Goal: Task Accomplishment & Management: Use online tool/utility

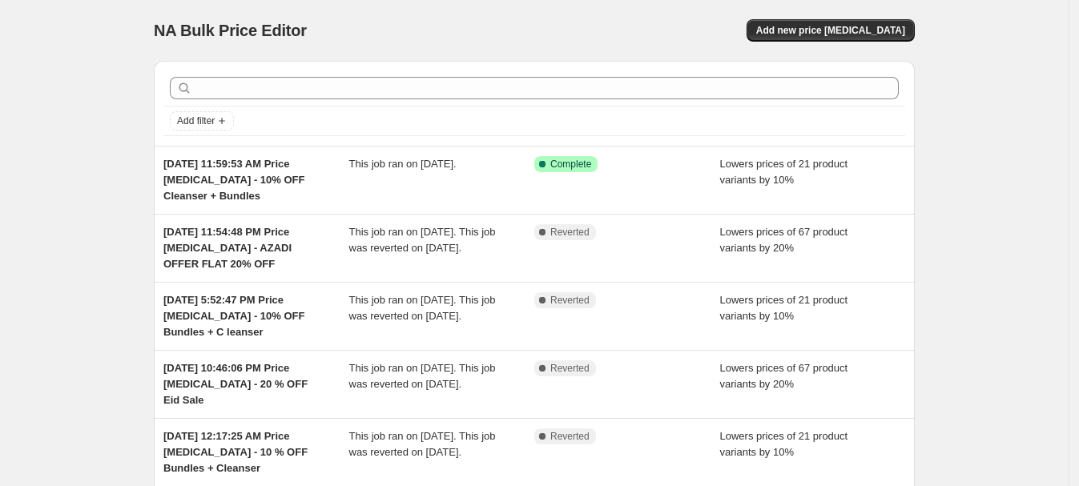
click at [591, 168] on span "Complete" at bounding box center [570, 164] width 41 height 13
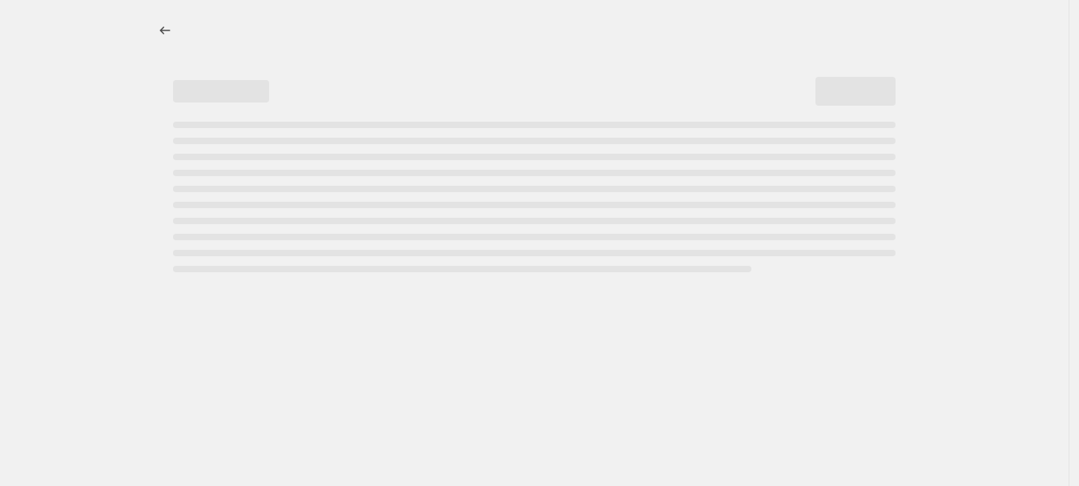
select select "percentage"
select select "collection"
select select "tag"
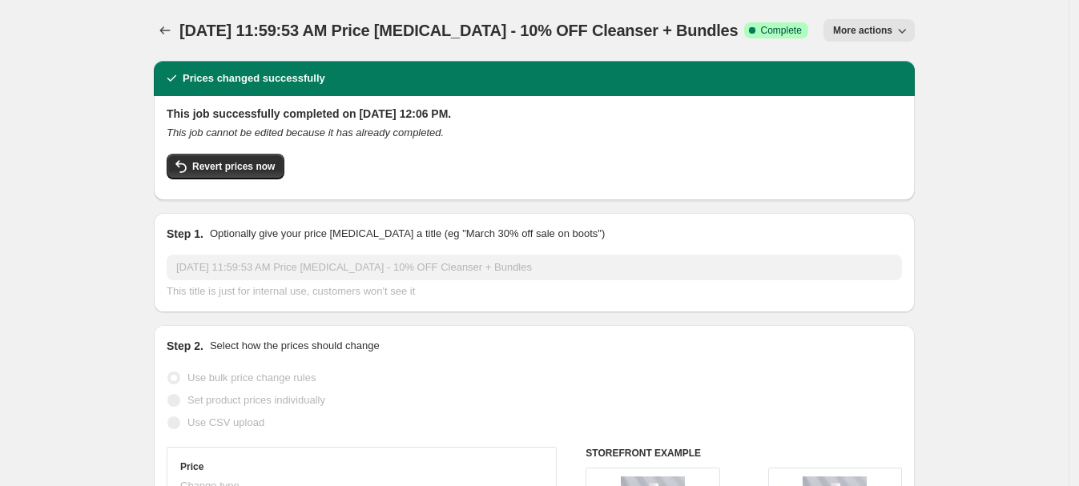
click at [258, 172] on span "Revert prices now" at bounding box center [233, 166] width 82 height 13
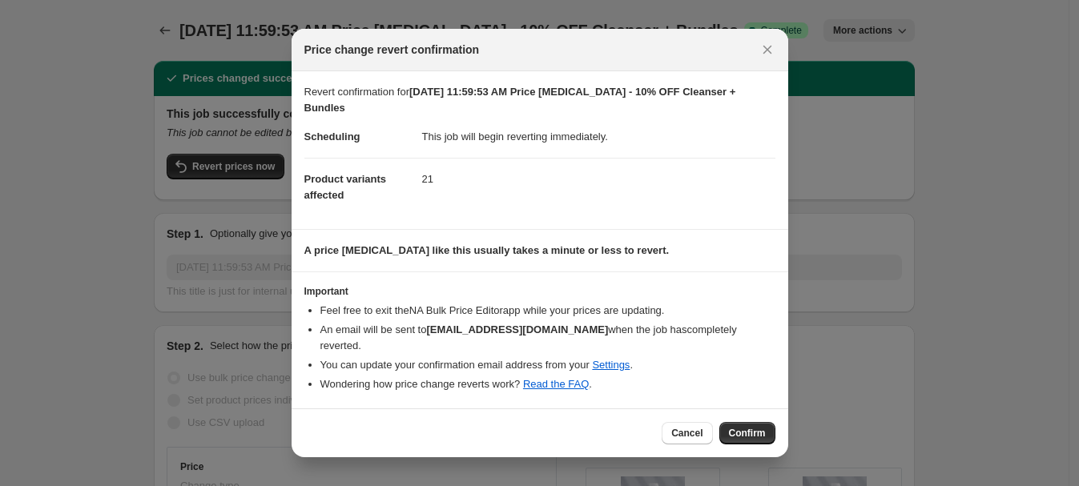
click at [747, 427] on span "Confirm" at bounding box center [747, 433] width 37 height 13
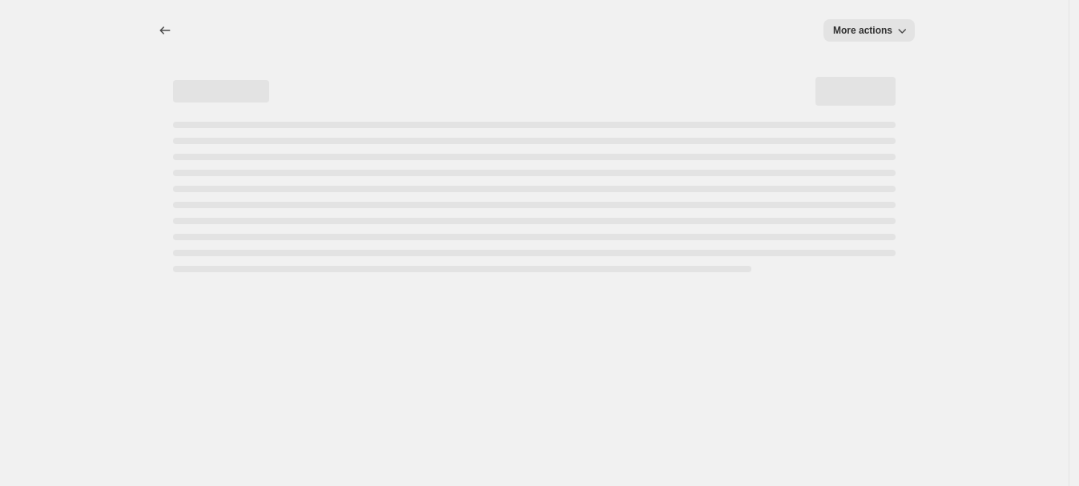
select select "percentage"
select select "collection"
select select "tag"
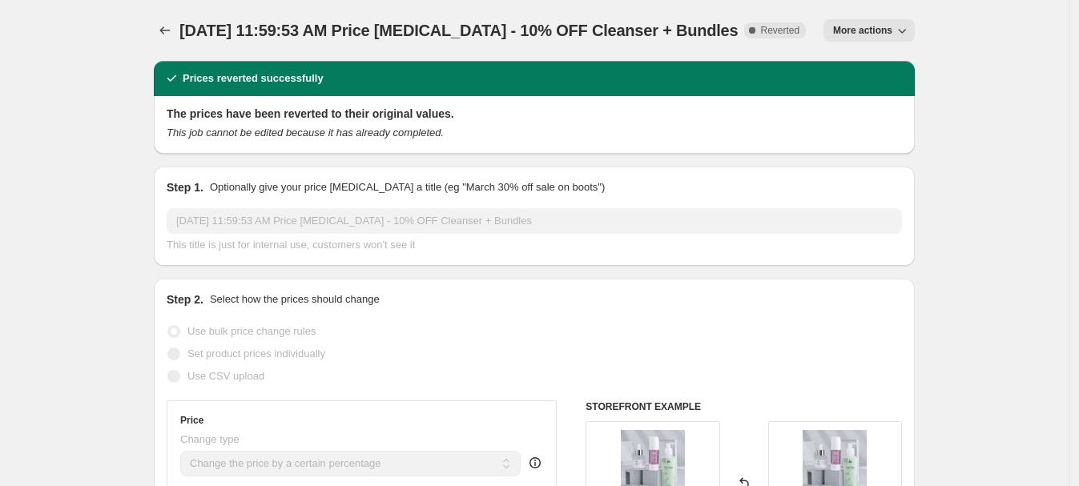
click at [899, 23] on icon "button" at bounding box center [902, 30] width 16 height 16
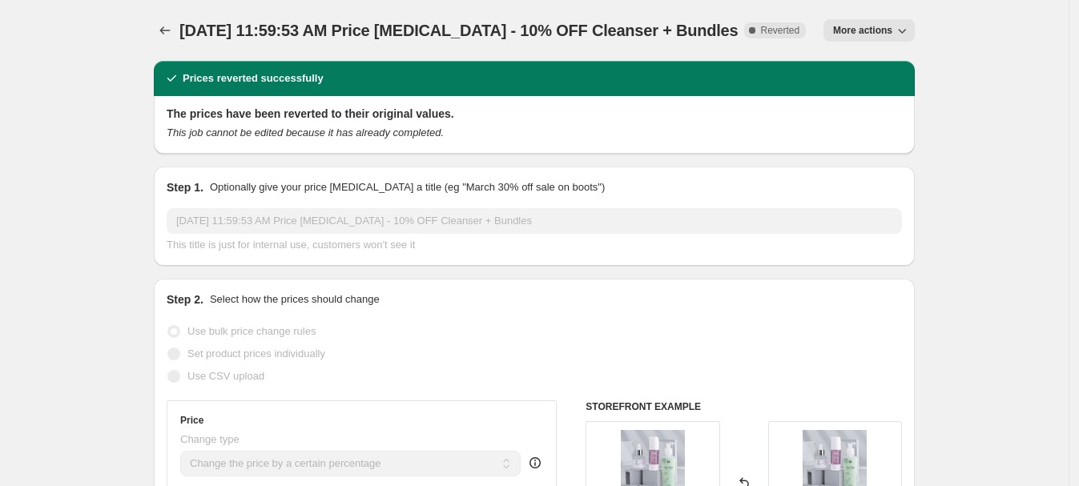
click at [173, 31] on icon "Price change jobs" at bounding box center [165, 30] width 16 height 16
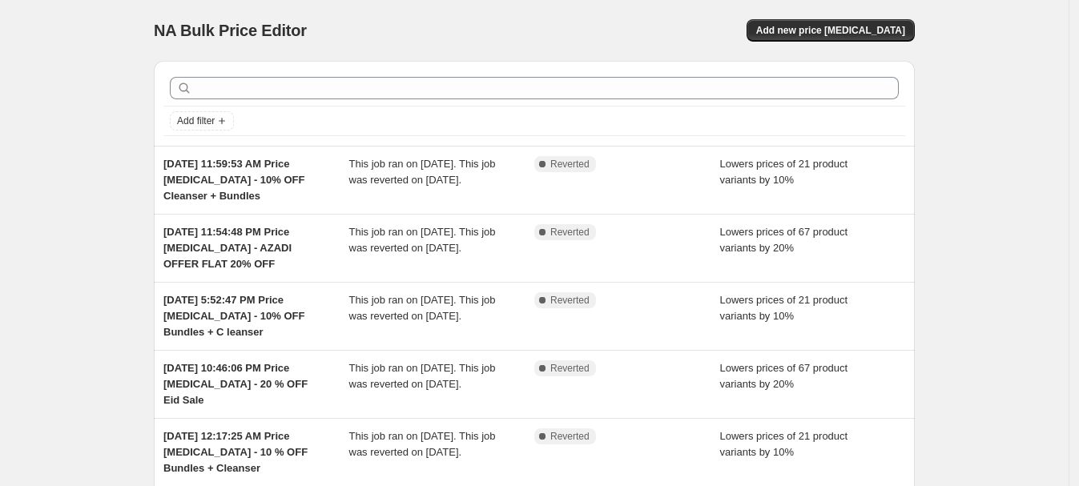
click at [850, 29] on span "Add new price change job" at bounding box center [830, 30] width 149 height 13
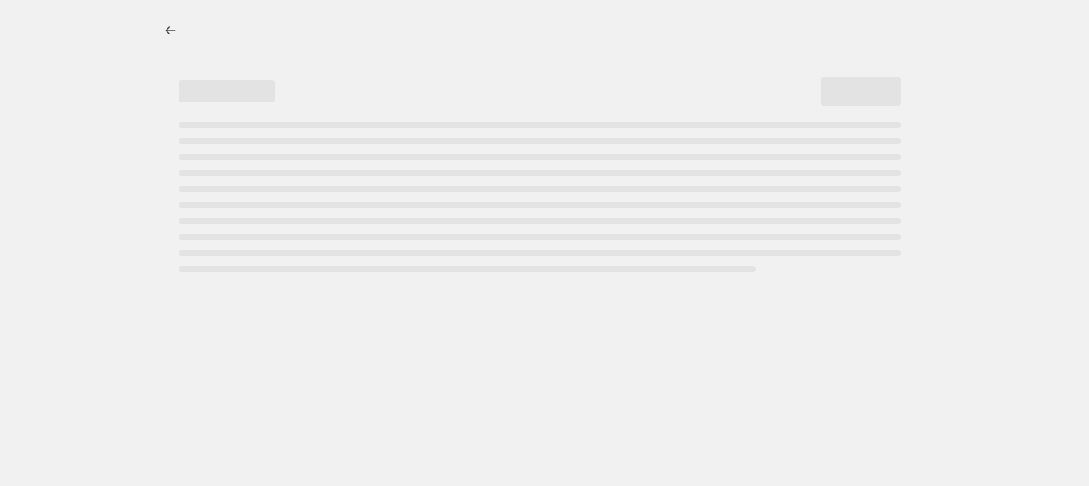
select select "percentage"
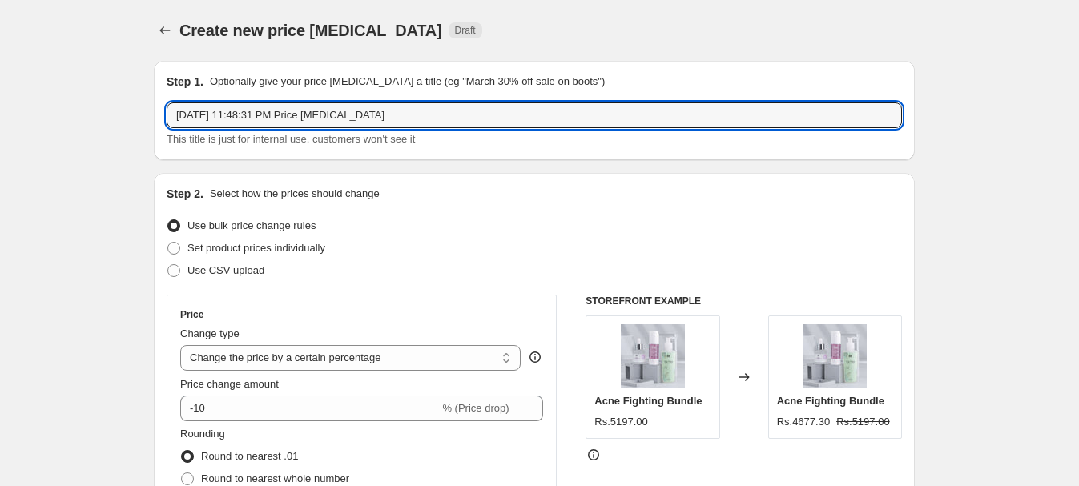
click at [344, 114] on input "Oct 2, 2025, 11:48:31 PM Price change job" at bounding box center [534, 116] width 735 height 26
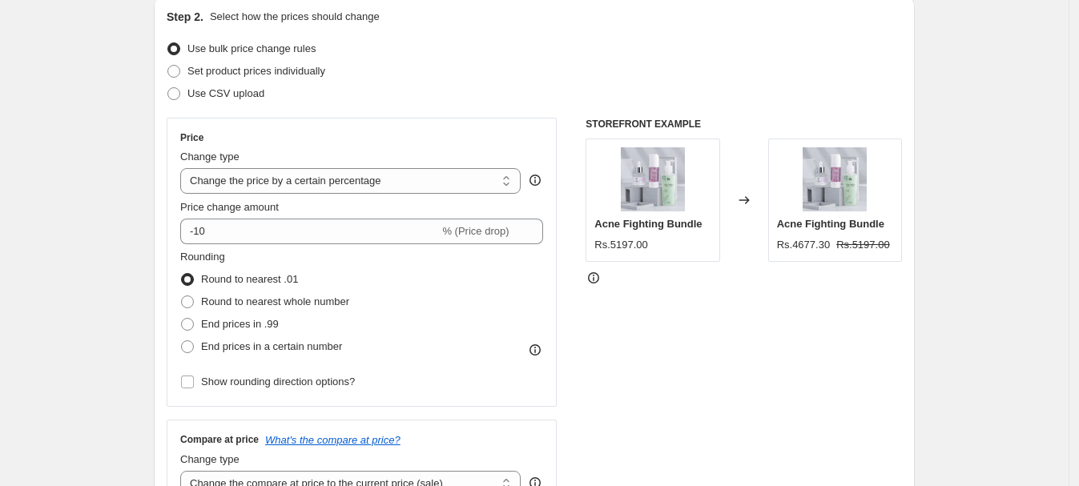
scroll to position [178, 0]
type input "Oct 2, 2025, 11:48:31 PM Price change job - Mega Sale Flat 50% OFF"
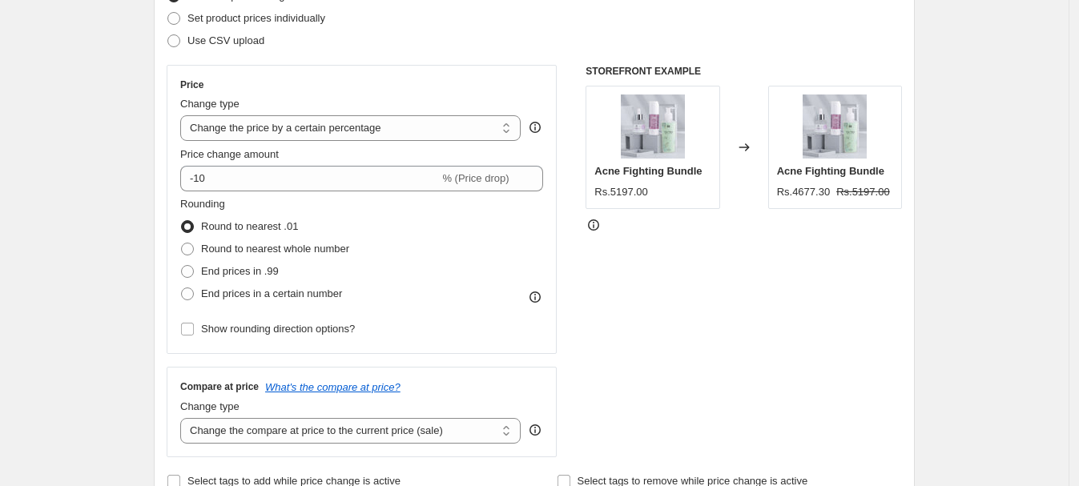
scroll to position [304, 0]
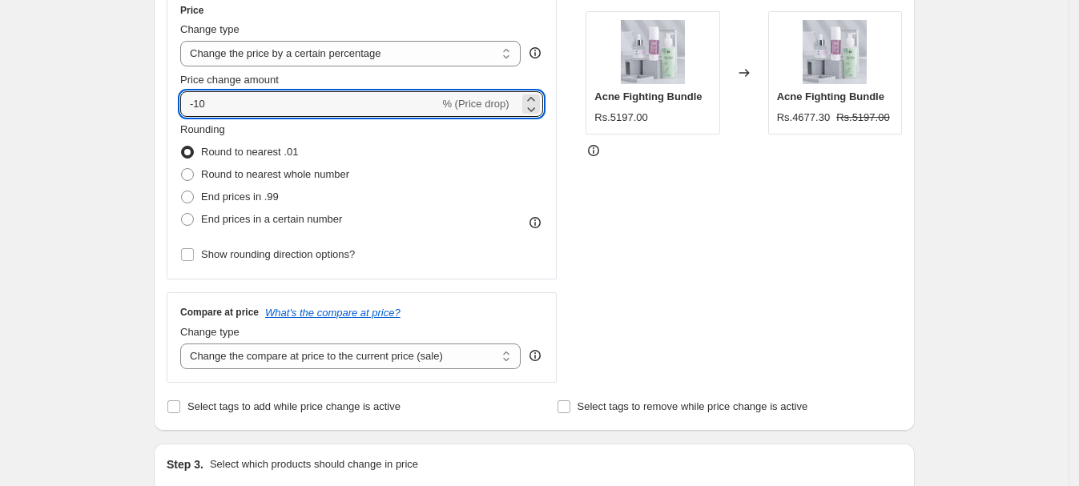
click at [254, 104] on input "-10" at bounding box center [309, 104] width 259 height 26
type input "-1"
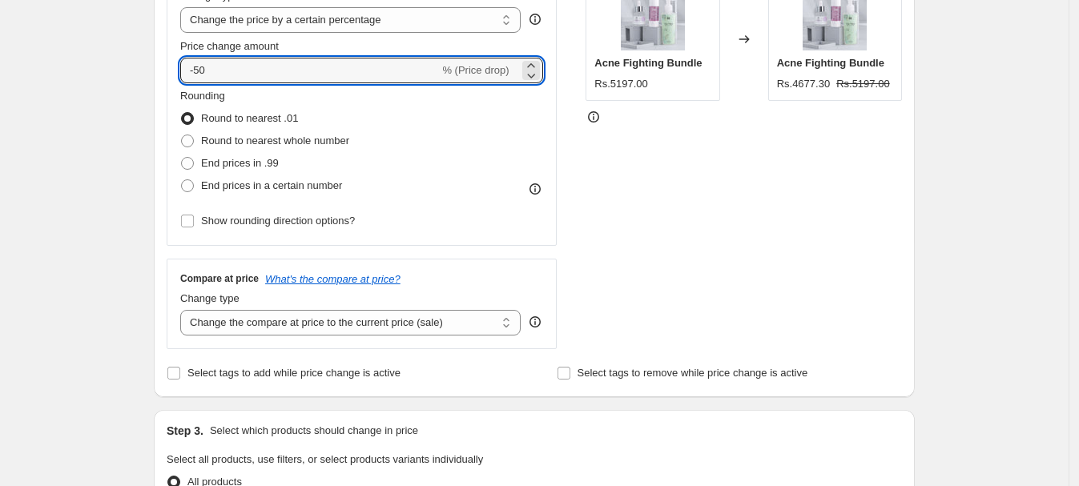
type input "-50"
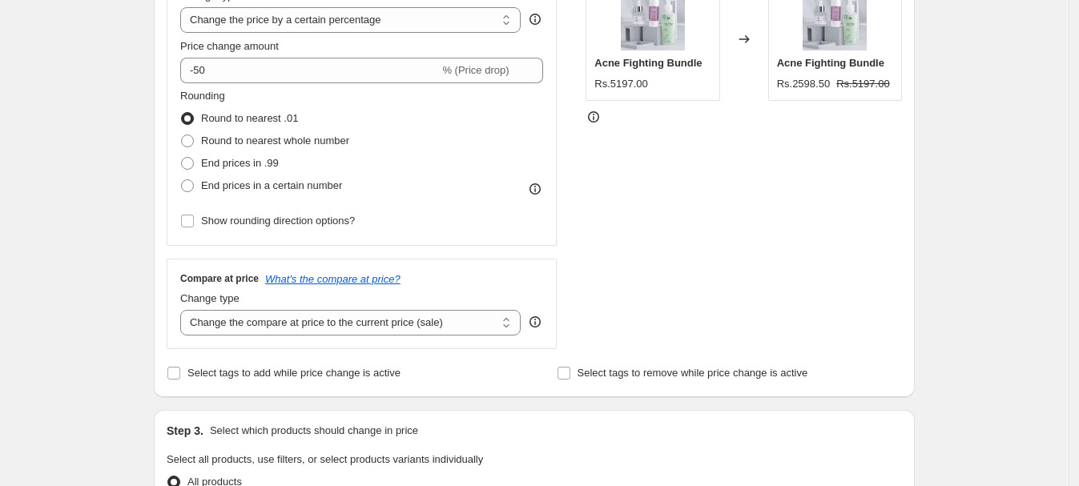
click at [260, 140] on span "Round to nearest whole number" at bounding box center [275, 141] width 148 height 12
click at [182, 135] on input "Round to nearest whole number" at bounding box center [181, 135] width 1 height 1
radio input "true"
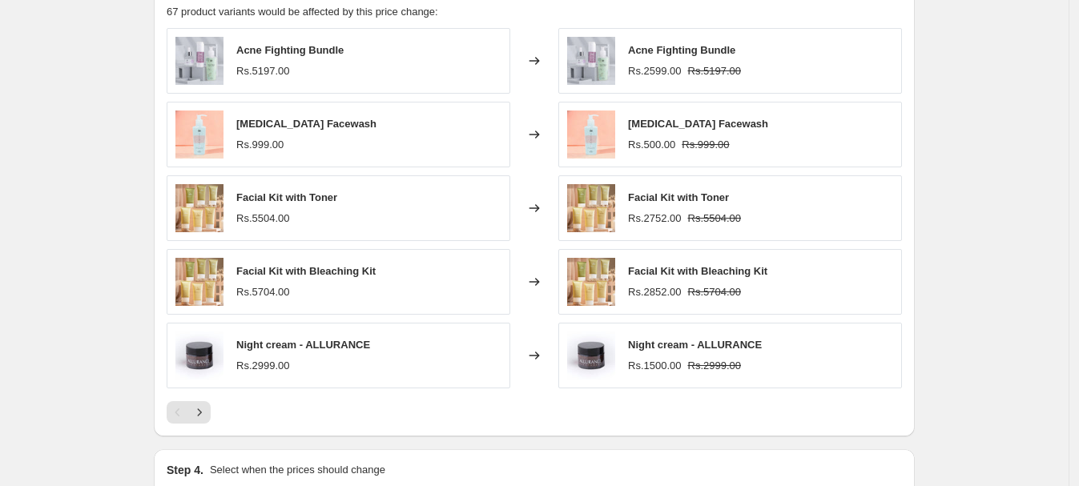
scroll to position [1113, 0]
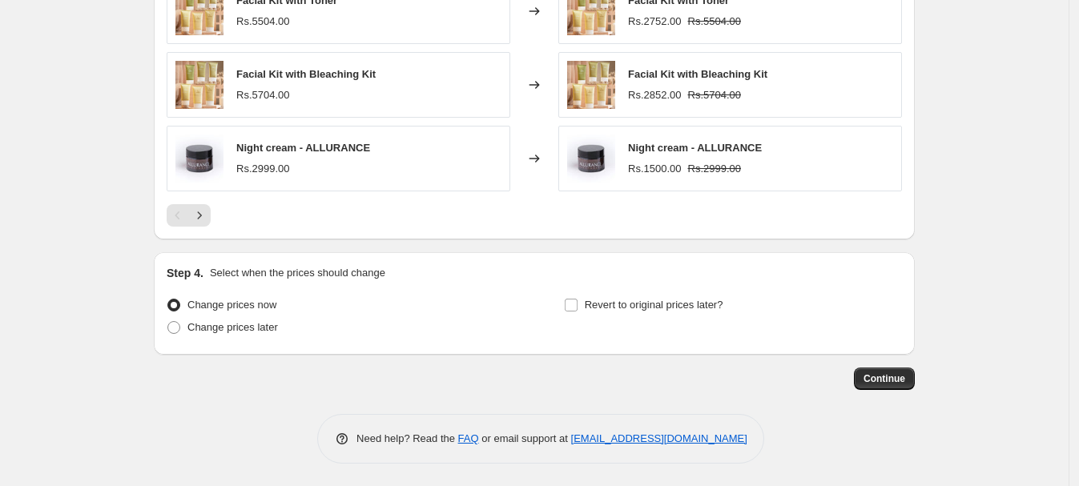
click at [891, 373] on span "Continue" at bounding box center [884, 378] width 42 height 13
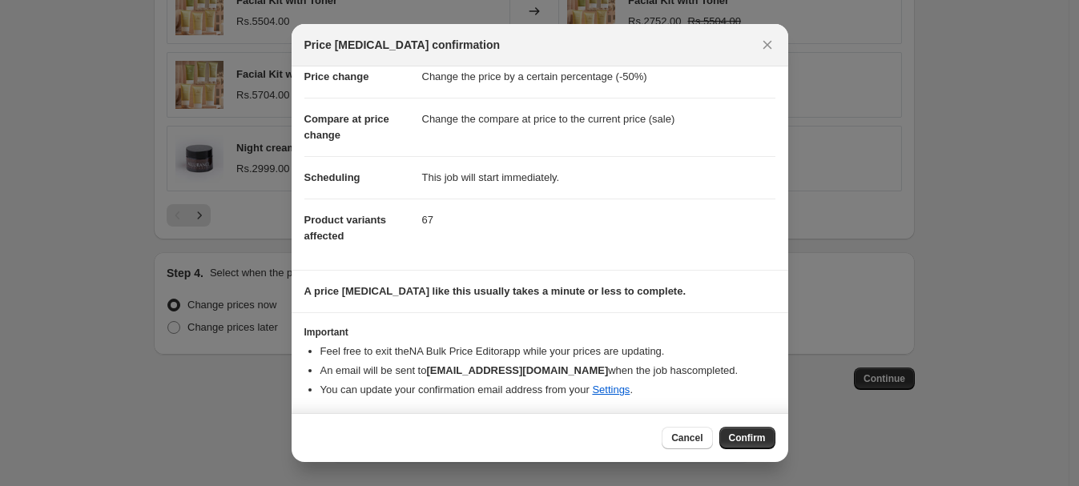
scroll to position [0, 0]
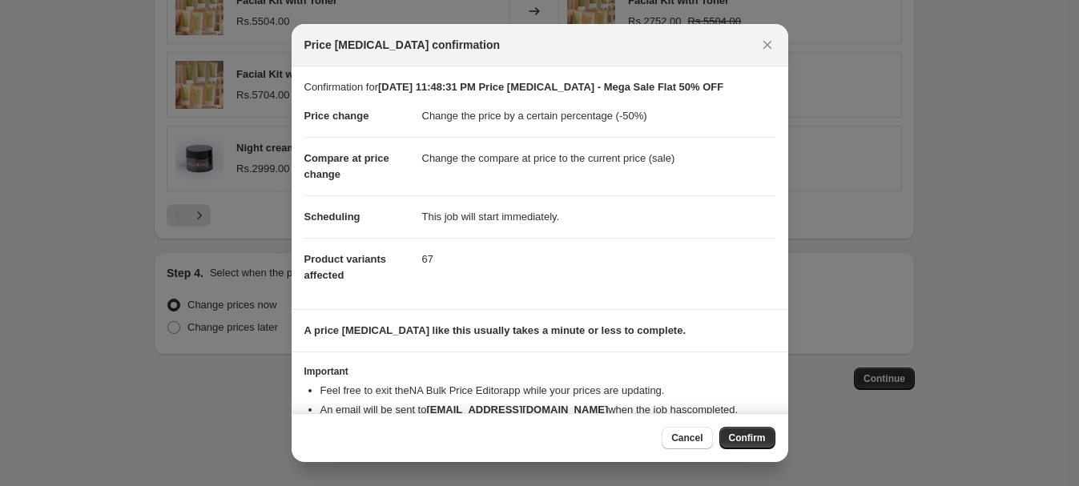
click at [746, 432] on span "Confirm" at bounding box center [747, 438] width 37 height 13
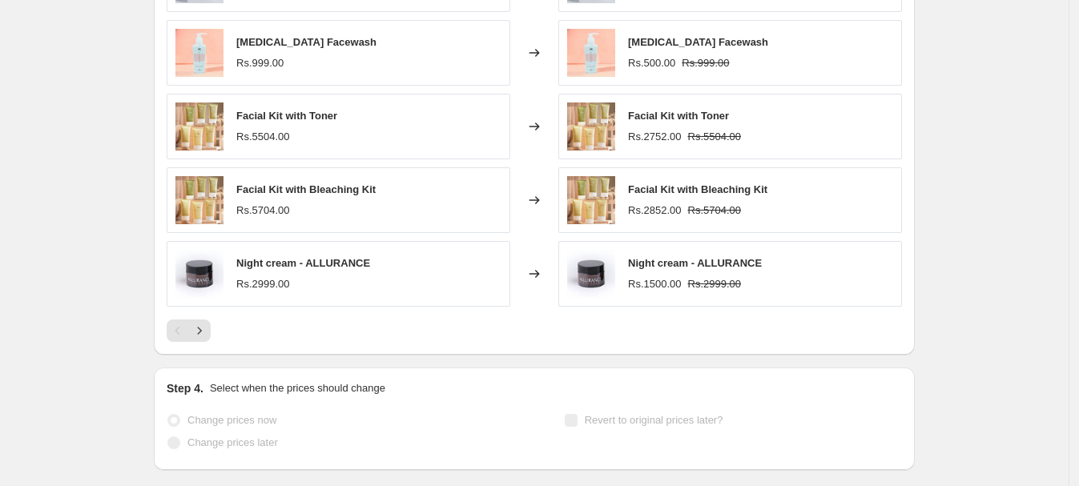
scroll to position [1156, 0]
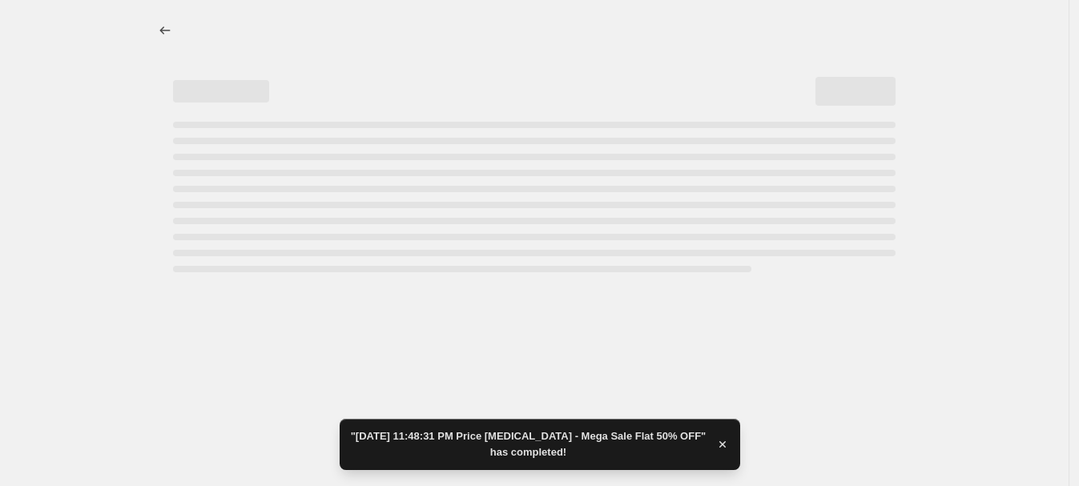
select select "percentage"
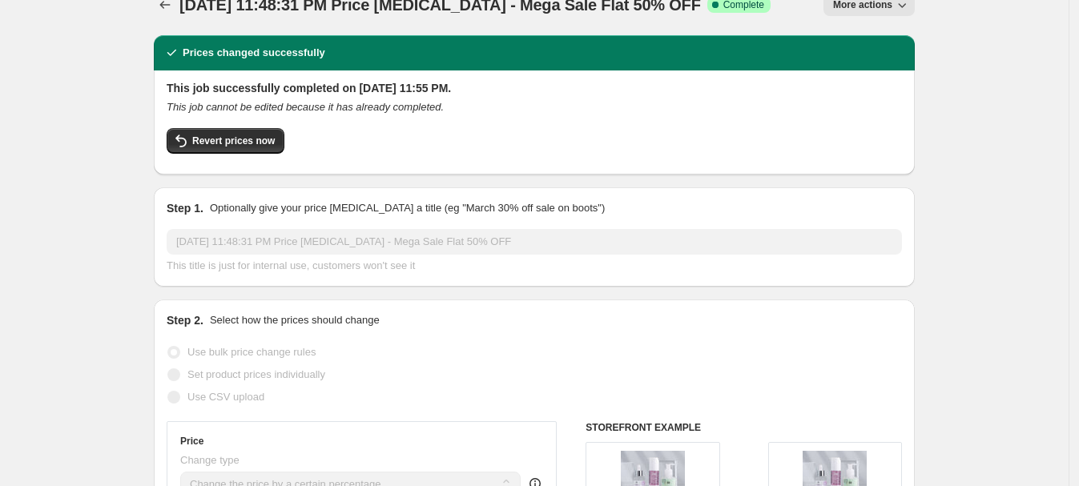
scroll to position [0, 0]
